Goal: Task Accomplishment & Management: Manage account settings

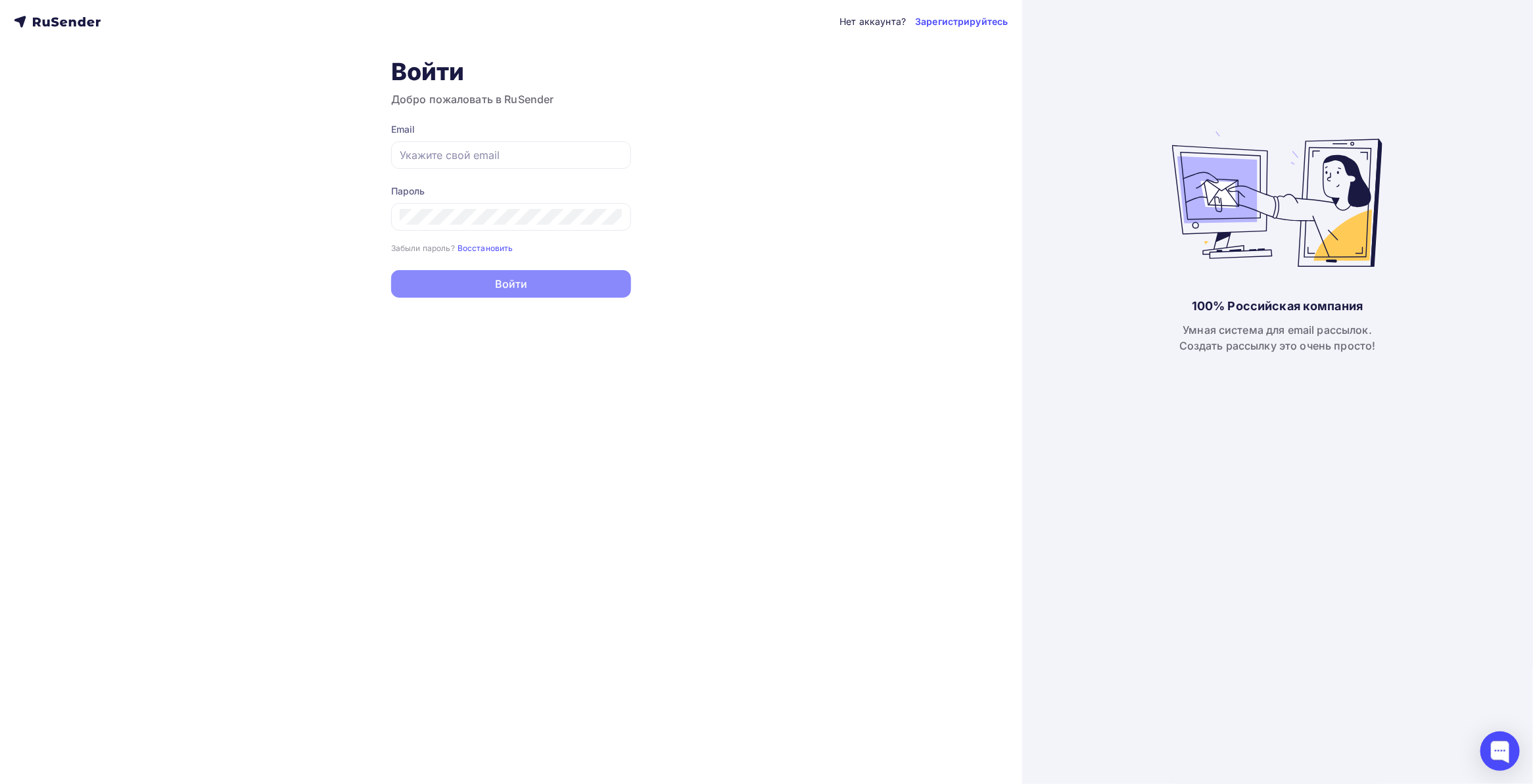
type input "[EMAIL_ADDRESS][DOMAIN_NAME]"
click at [527, 288] on button "Войти" at bounding box center [511, 283] width 240 height 27
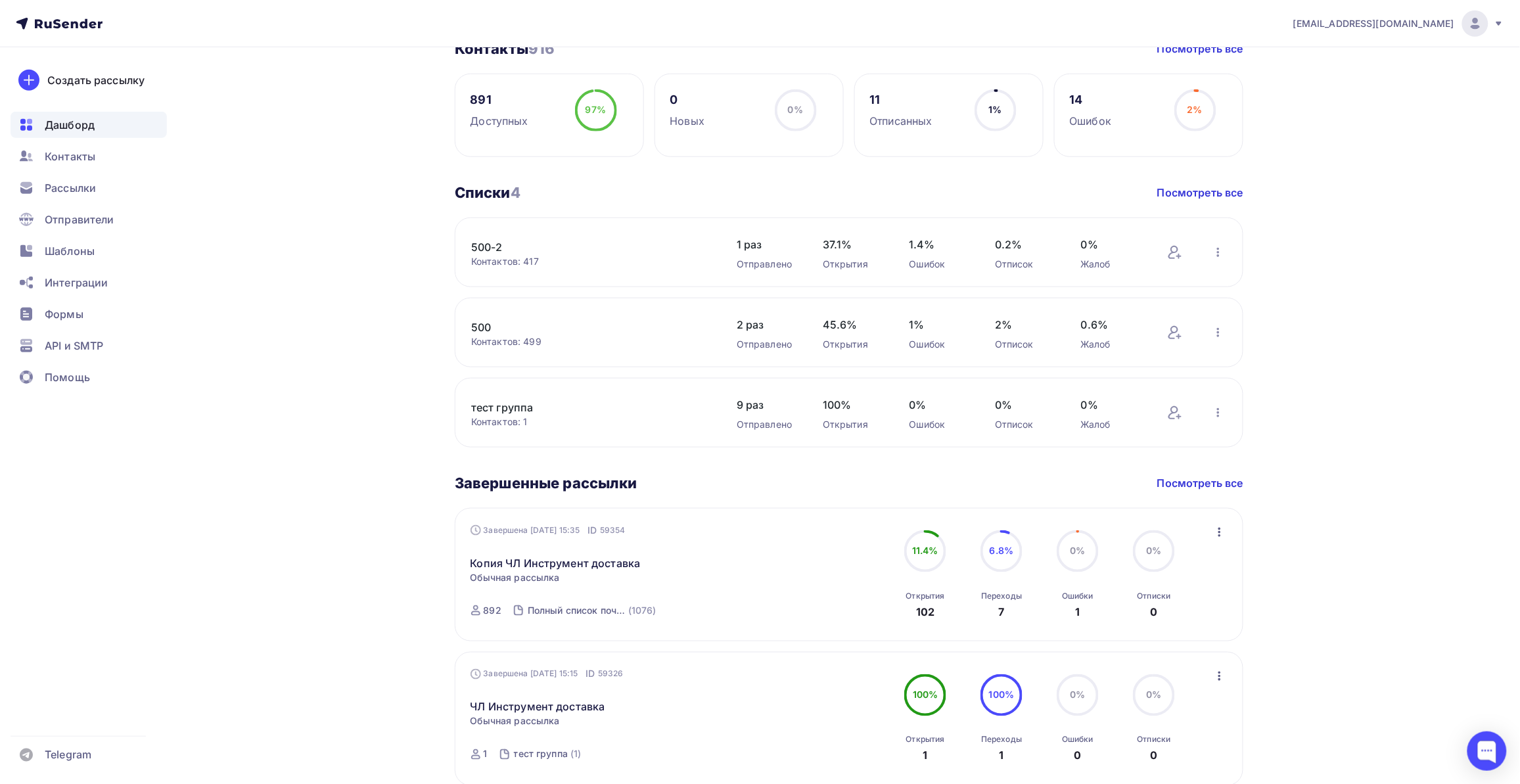
scroll to position [82, 0]
